Goal: Transaction & Acquisition: Purchase product/service

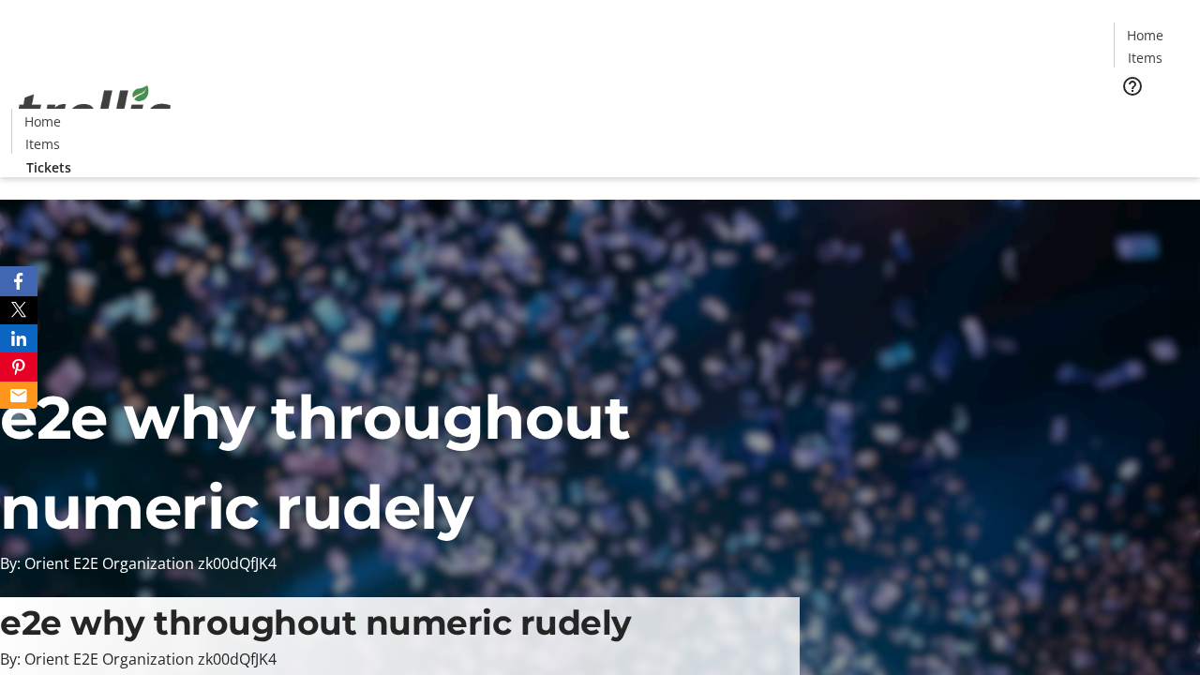
click at [1129, 109] on span "Tickets" at bounding box center [1151, 119] width 45 height 20
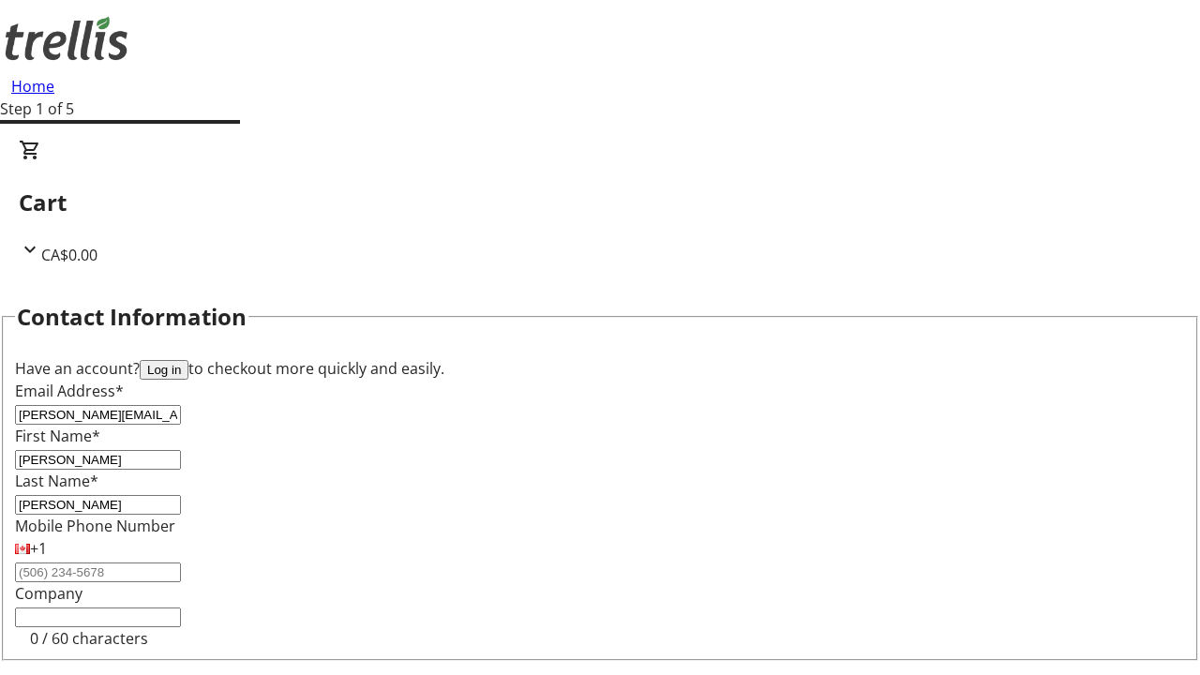
type input "[PERSON_NAME]"
